Goal: Information Seeking & Learning: Learn about a topic

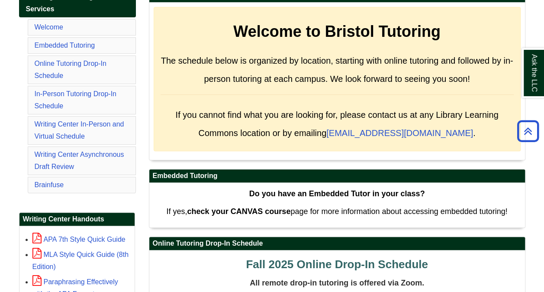
scroll to position [87, 0]
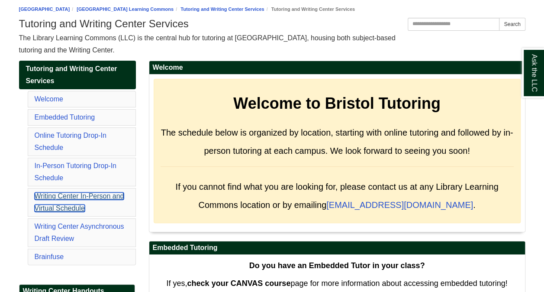
click at [87, 193] on link "Writing Center In-Person and Virtual Schedule" at bounding box center [80, 201] width 90 height 19
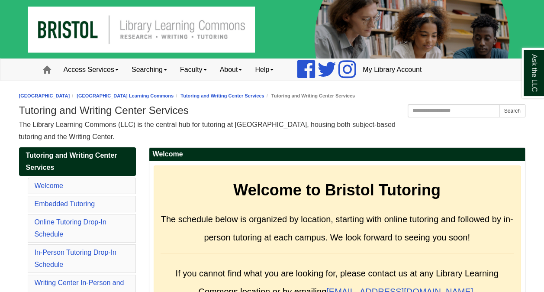
click at [121, 25] on img at bounding box center [272, 29] width 544 height 58
click at [174, 95] on link "[GEOGRAPHIC_DATA] Learning Commons" at bounding box center [125, 95] width 97 height 5
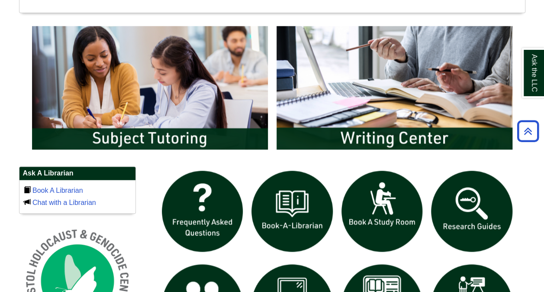
scroll to position [436, 0]
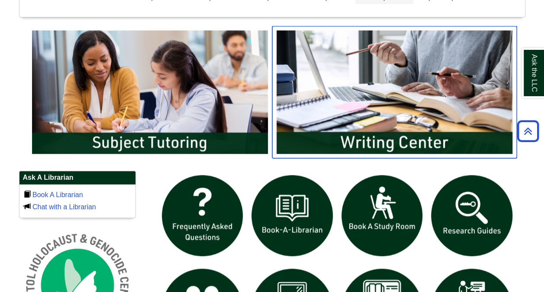
click at [393, 100] on img "slideshow" at bounding box center [394, 92] width 245 height 132
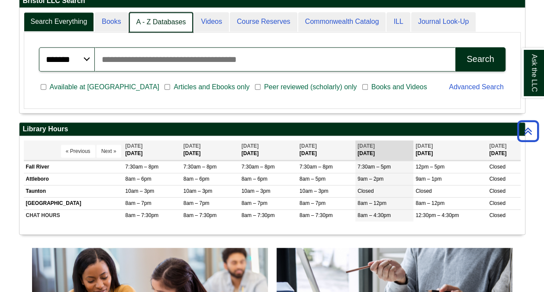
scroll to position [4, 4]
click at [149, 17] on link "A - Z Databases" at bounding box center [161, 22] width 65 height 20
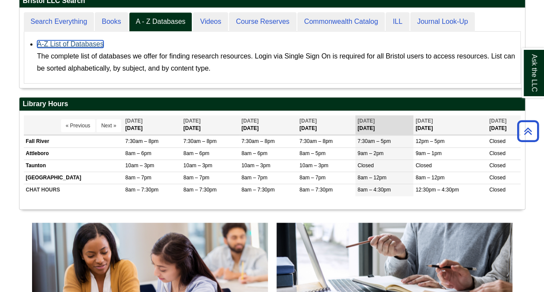
click at [78, 42] on link "A-Z List of Databases" at bounding box center [70, 43] width 67 height 7
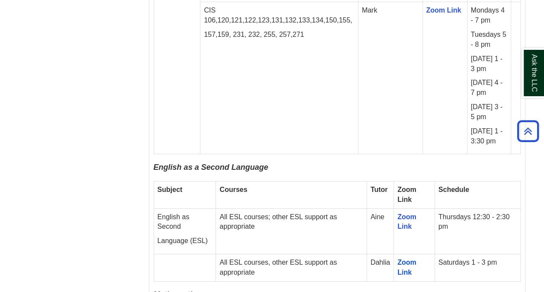
scroll to position [1321, 0]
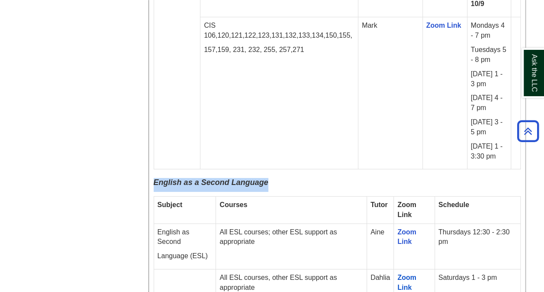
drag, startPoint x: 153, startPoint y: 148, endPoint x: 275, endPoint y: 151, distance: 121.7
click at [275, 178] on p "English as a Second Language" at bounding box center [337, 185] width 367 height 14
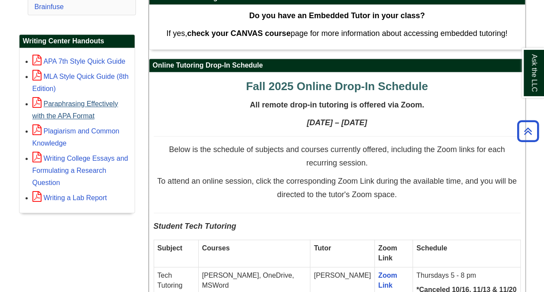
scroll to position [325, 0]
